Goal: Information Seeking & Learning: Learn about a topic

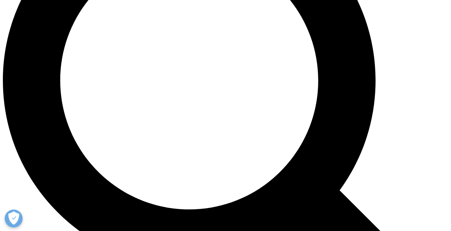
scroll to position [574, 0]
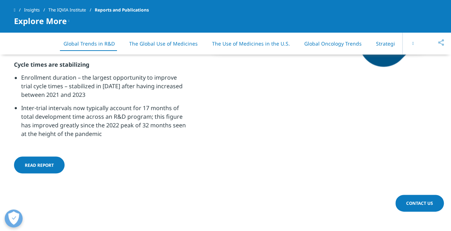
click at [38, 165] on span "Read report" at bounding box center [39, 165] width 29 height 6
